Goal: Task Accomplishment & Management: Manage account settings

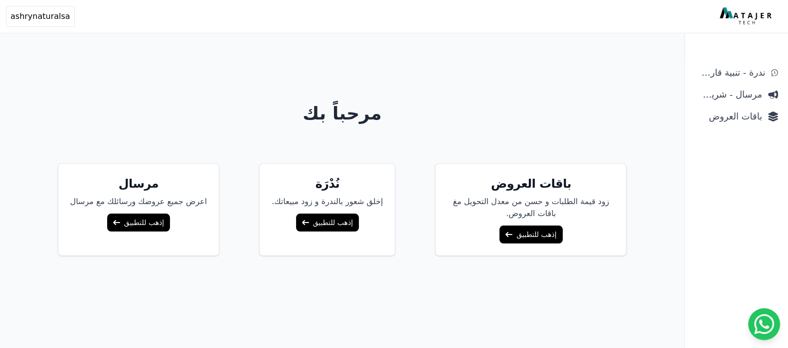
click at [545, 228] on link "إذهب للتطبيق" at bounding box center [530, 235] width 63 height 18
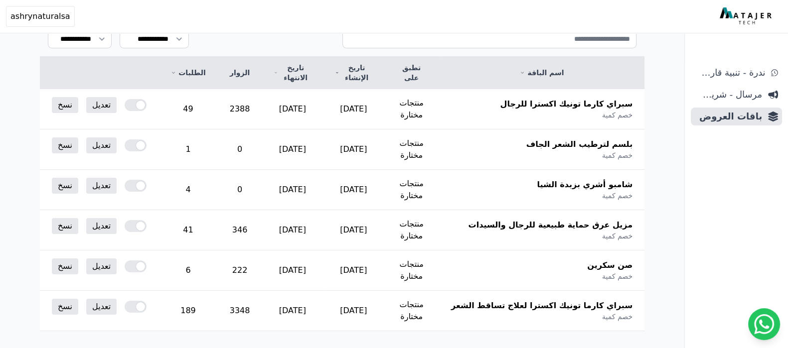
scroll to position [176, 0]
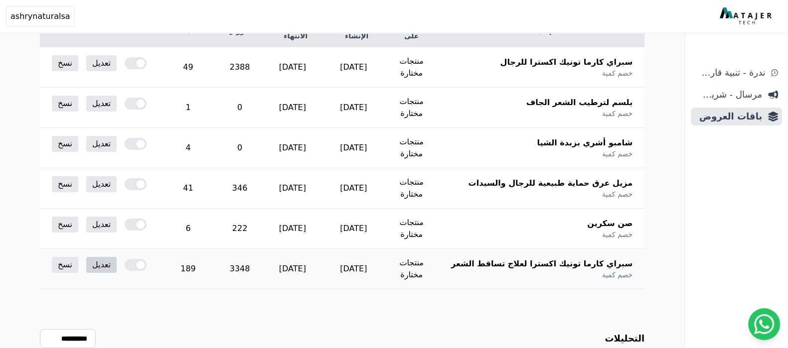
click at [107, 257] on link "تعديل" at bounding box center [101, 265] width 30 height 16
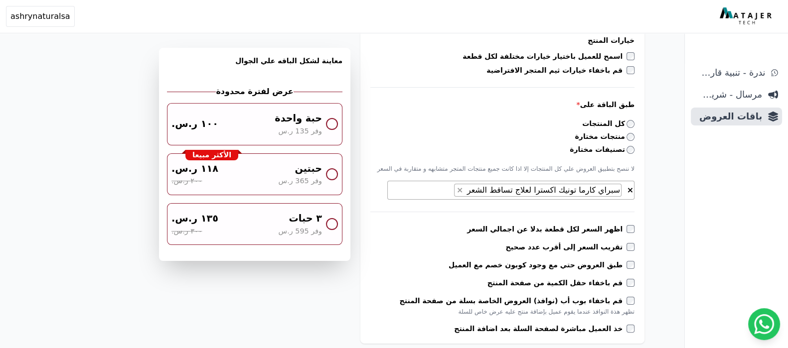
scroll to position [280, 0]
